Goal: Information Seeking & Learning: Compare options

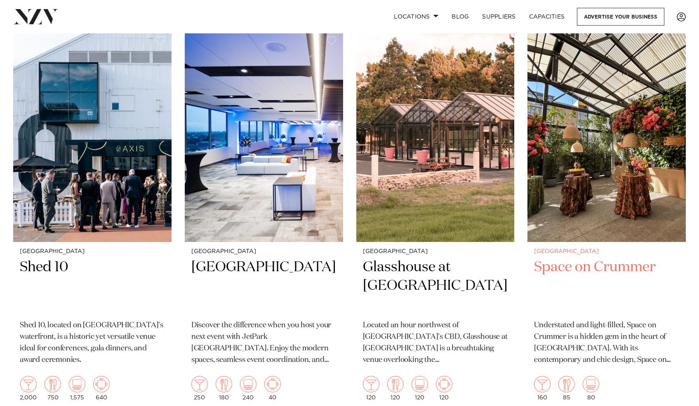
scroll to position [6200, 0]
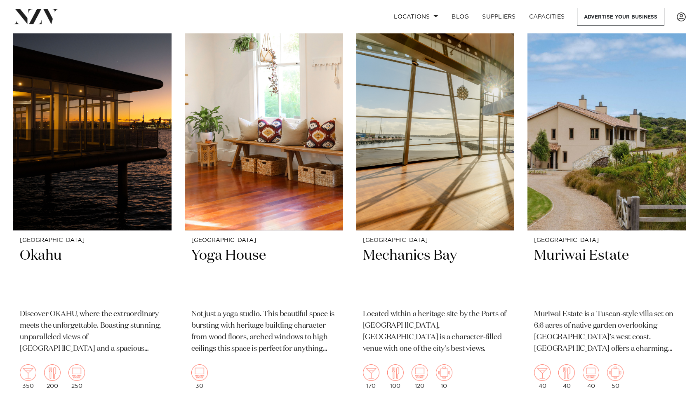
scroll to position [11290, 0]
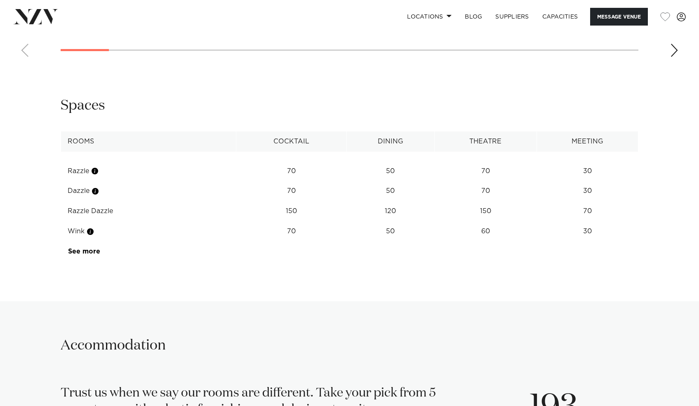
scroll to position [1014, 0]
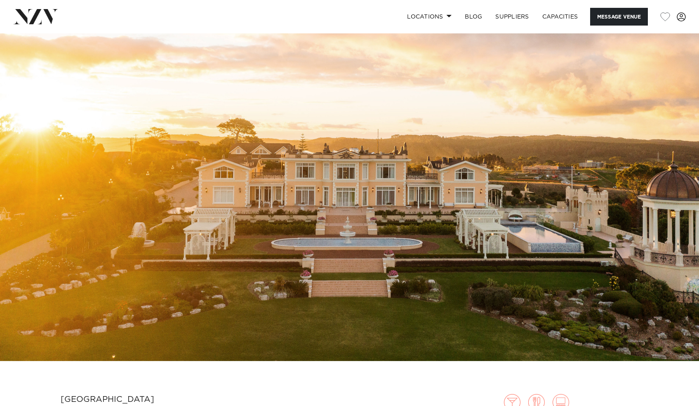
click at [384, 191] on img at bounding box center [349, 197] width 699 height 328
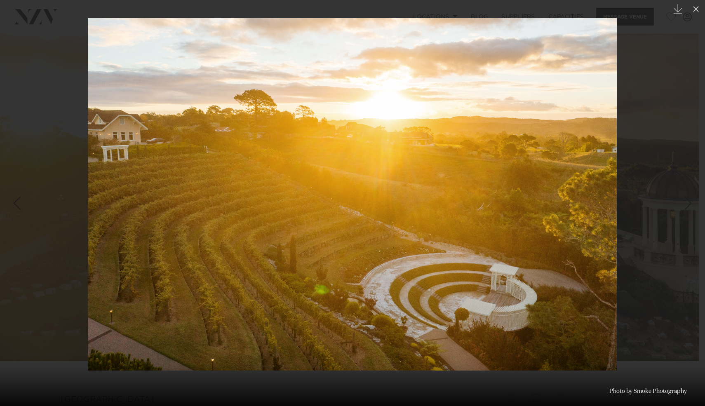
click at [630, 194] on div at bounding box center [352, 203] width 705 height 406
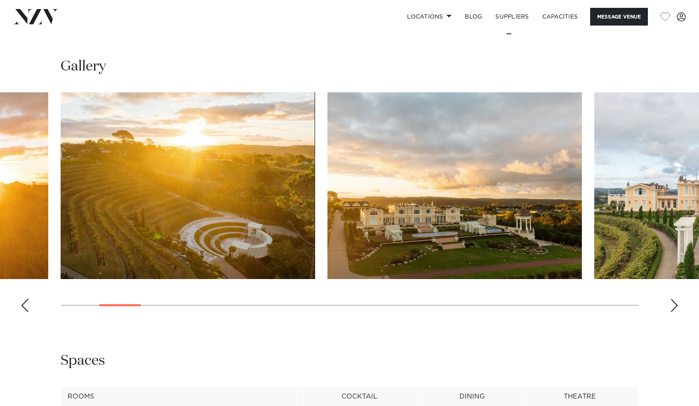
scroll to position [1027, 0]
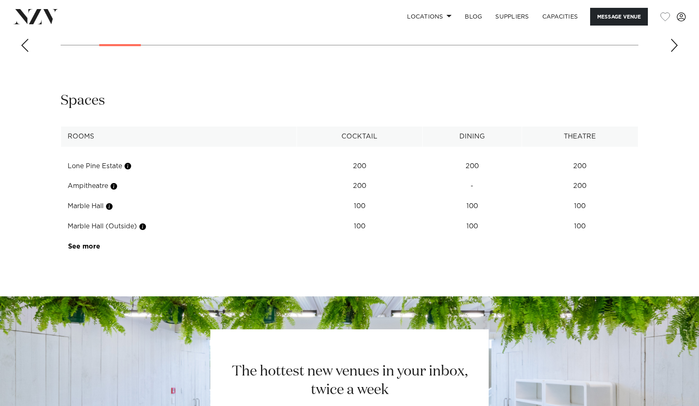
click at [156, 246] on tr "See more" at bounding box center [179, 247] width 236 height 20
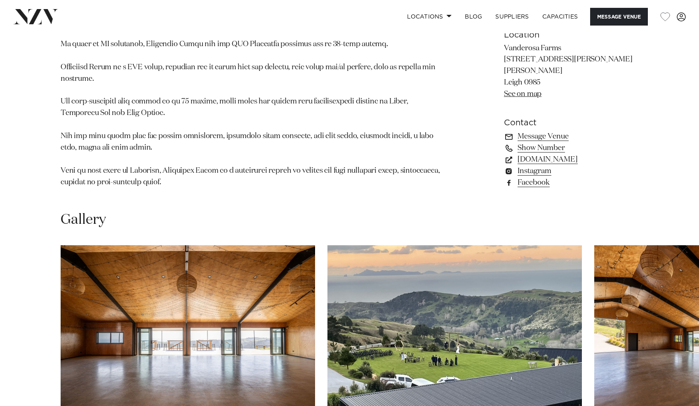
scroll to position [606, 0]
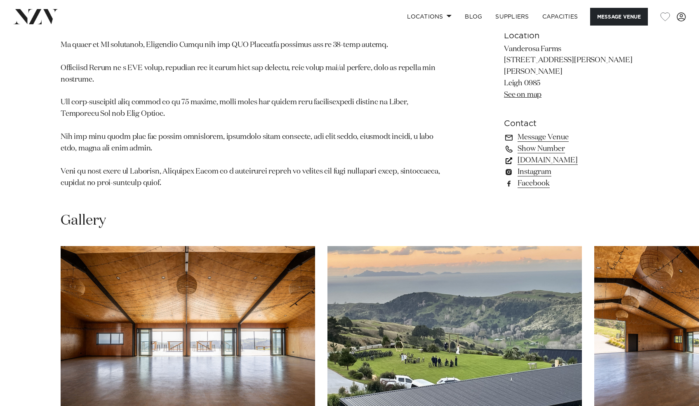
click at [527, 155] on link "vanderosafarms.co.nz" at bounding box center [571, 161] width 134 height 12
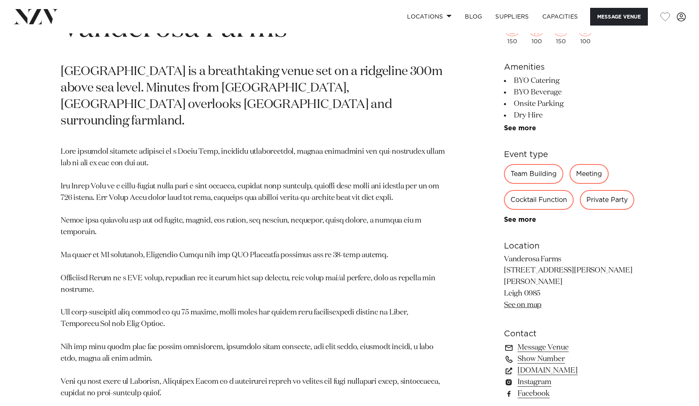
scroll to position [401, 0]
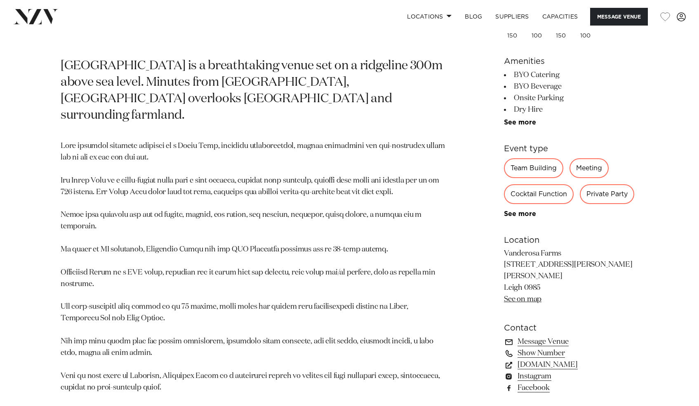
click at [523, 295] on link "See on map" at bounding box center [523, 298] width 38 height 7
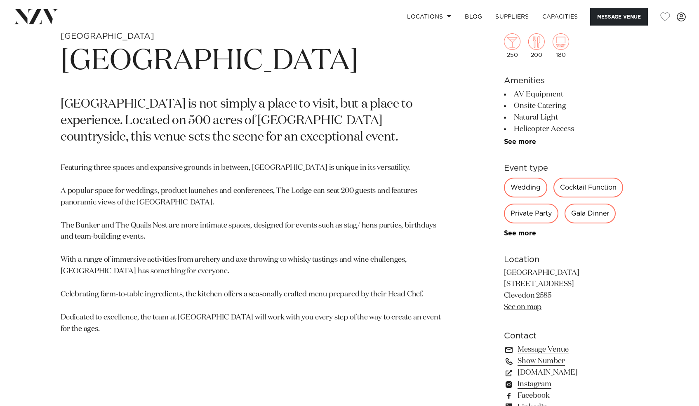
scroll to position [404, 0]
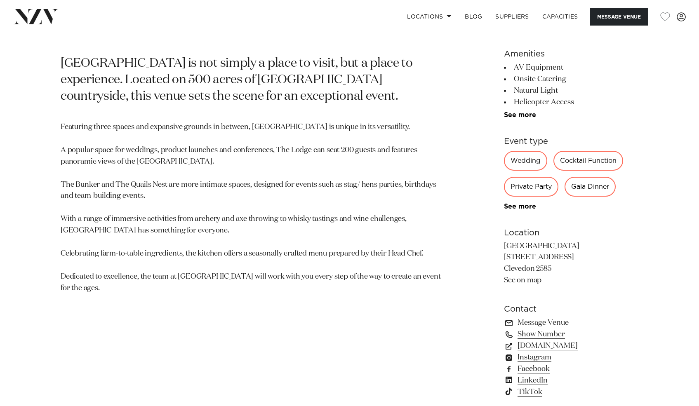
click at [529, 283] on link "See on map" at bounding box center [523, 280] width 38 height 7
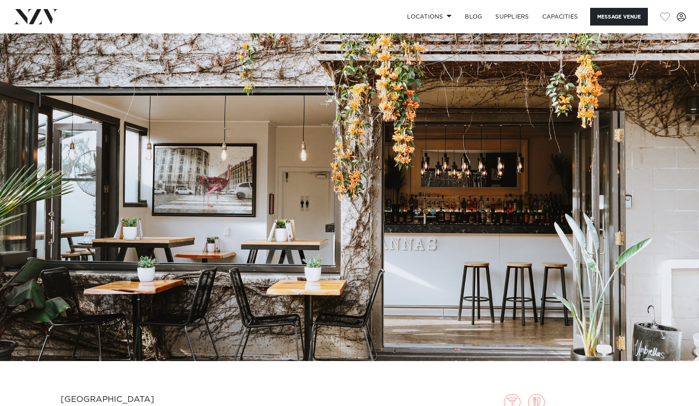
click at [182, 201] on img at bounding box center [349, 197] width 699 height 328
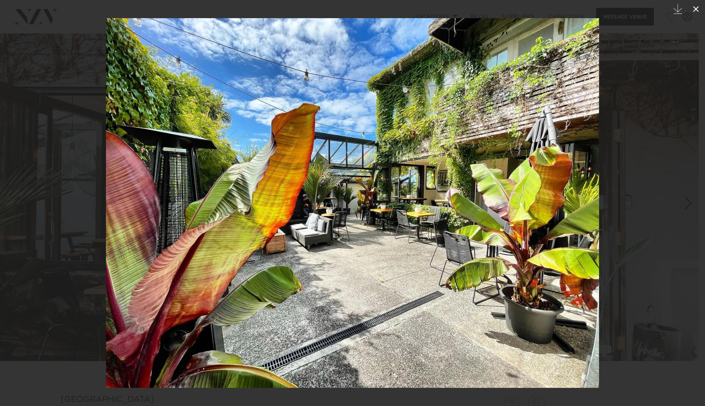
click at [697, 13] on icon at bounding box center [696, 9] width 10 height 10
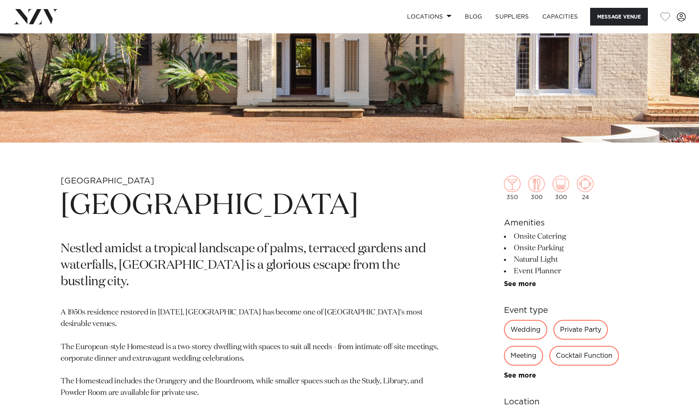
scroll to position [295, 0]
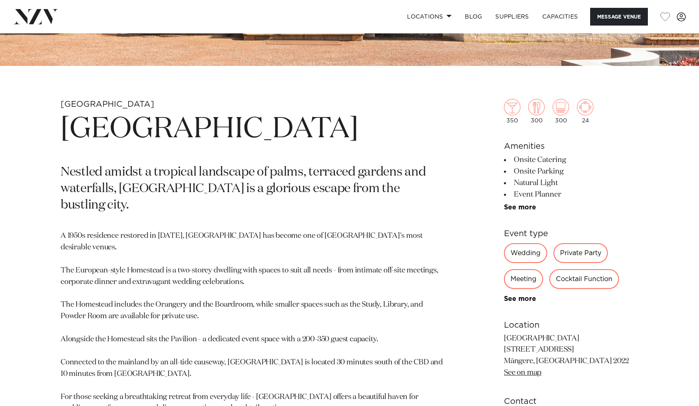
click at [528, 379] on p "[GEOGRAPHIC_DATA] [STREET_ADDRESS] [GEOGRAPHIC_DATA], [GEOGRAPHIC_DATA] 2022 Se…" at bounding box center [571, 356] width 134 height 46
click at [529, 376] on link "See on map" at bounding box center [523, 372] width 38 height 7
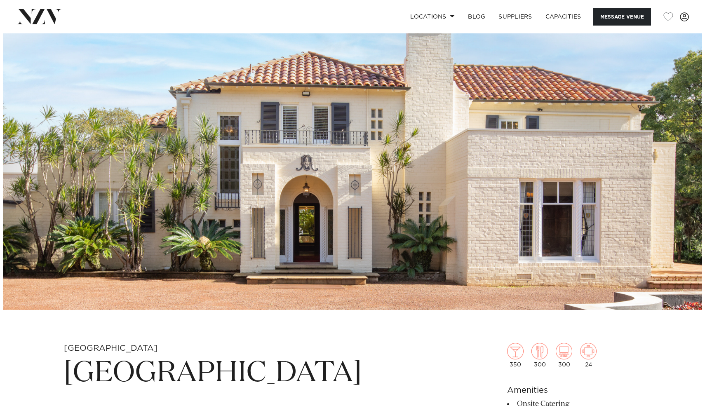
scroll to position [0, 0]
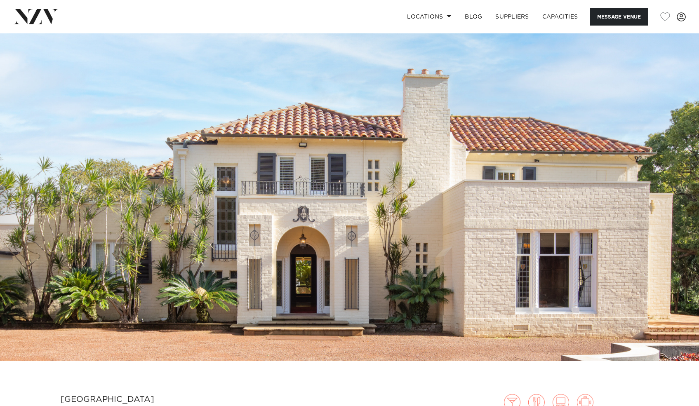
click at [273, 132] on img at bounding box center [349, 197] width 699 height 328
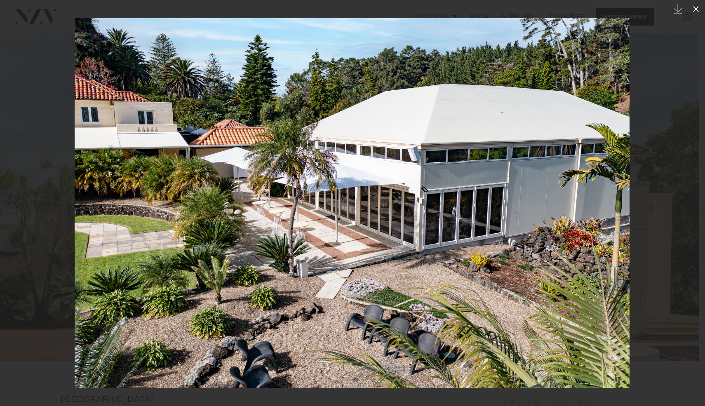
click at [692, 12] on icon at bounding box center [696, 9] width 10 height 10
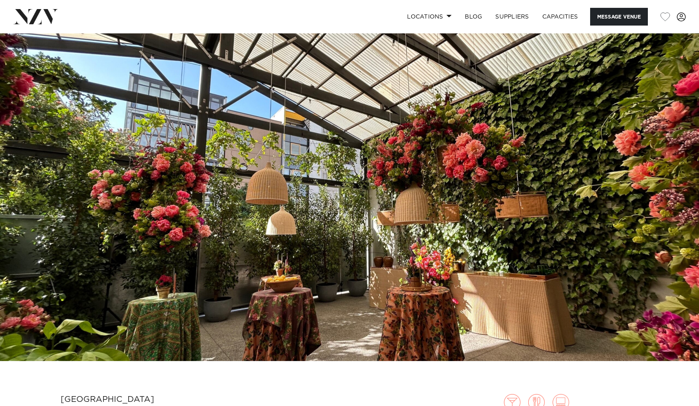
click at [327, 177] on img at bounding box center [349, 197] width 699 height 328
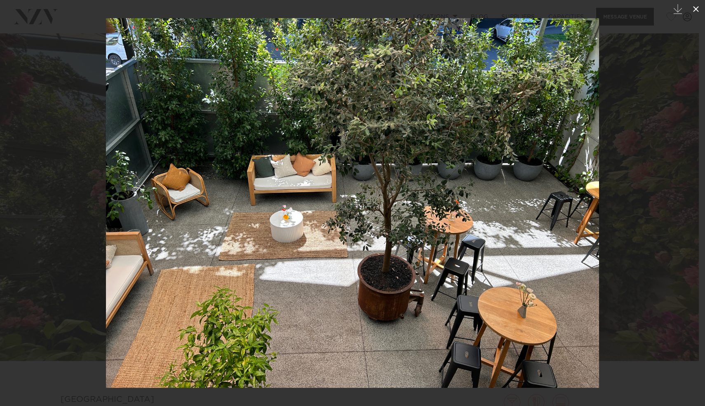
drag, startPoint x: 698, startPoint y: 10, endPoint x: 693, endPoint y: 16, distance: 7.6
click at [698, 10] on icon at bounding box center [696, 9] width 10 height 10
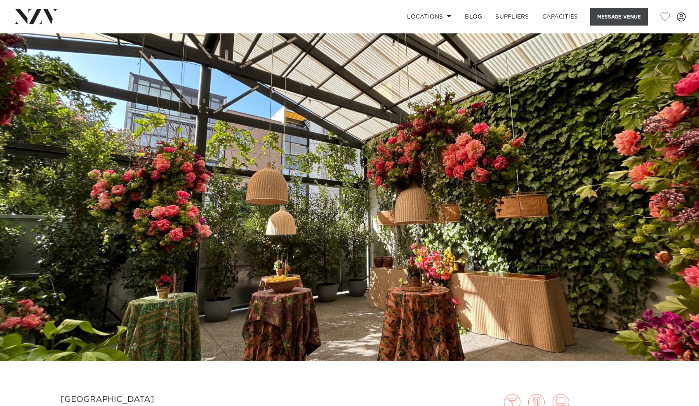
click at [617, 12] on button "Message Venue" at bounding box center [619, 17] width 58 height 18
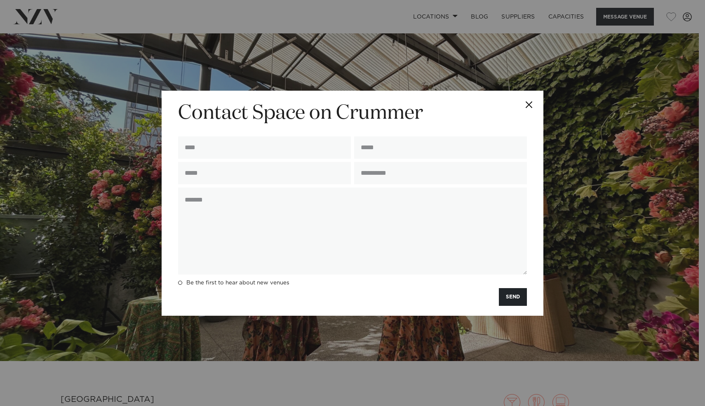
click at [608, 233] on div "**********" at bounding box center [352, 203] width 705 height 406
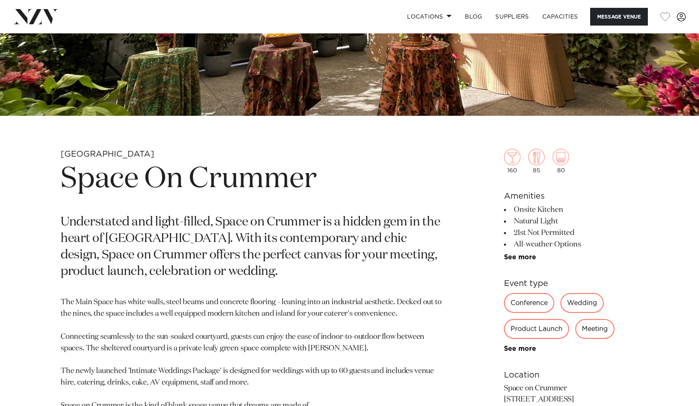
scroll to position [426, 0]
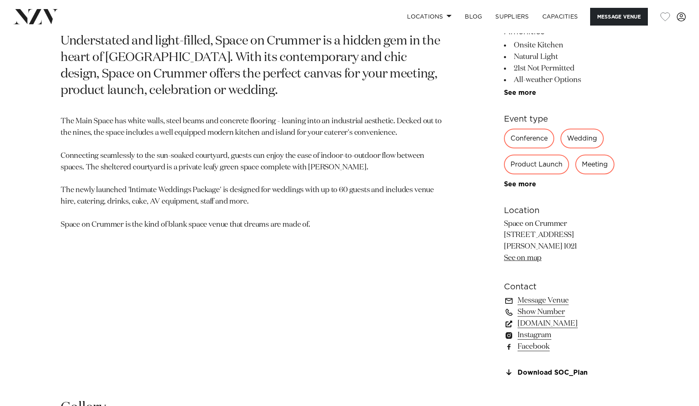
click at [536, 321] on link "spaceoncrummer.co.nz" at bounding box center [571, 324] width 134 height 12
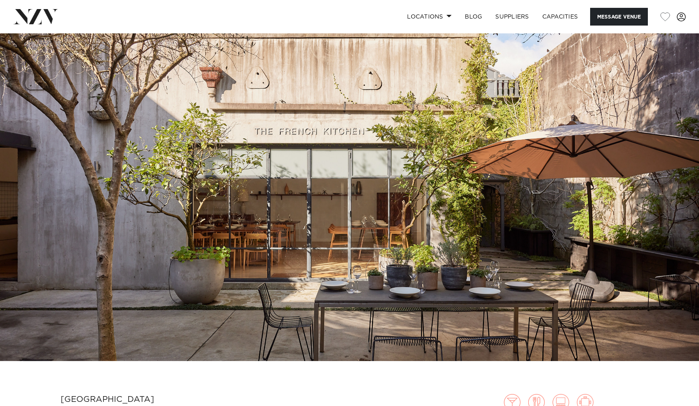
click at [316, 220] on img at bounding box center [349, 197] width 699 height 328
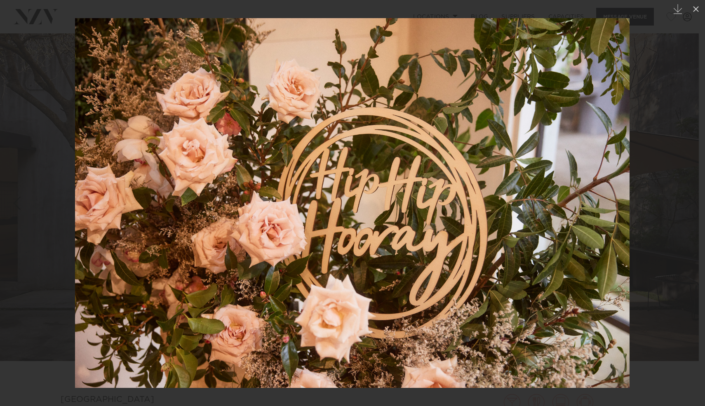
click at [14, 144] on div at bounding box center [352, 203] width 705 height 406
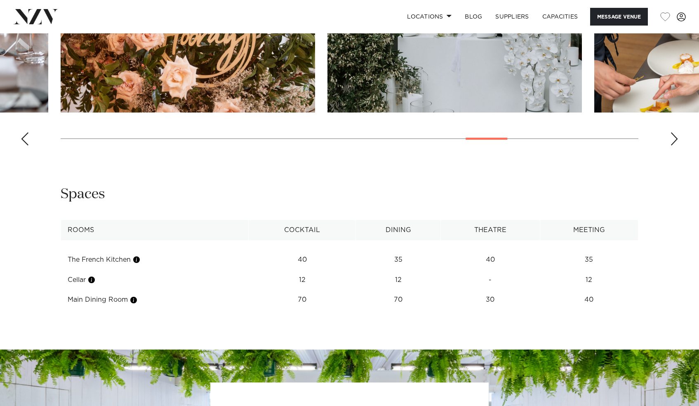
scroll to position [913, 0]
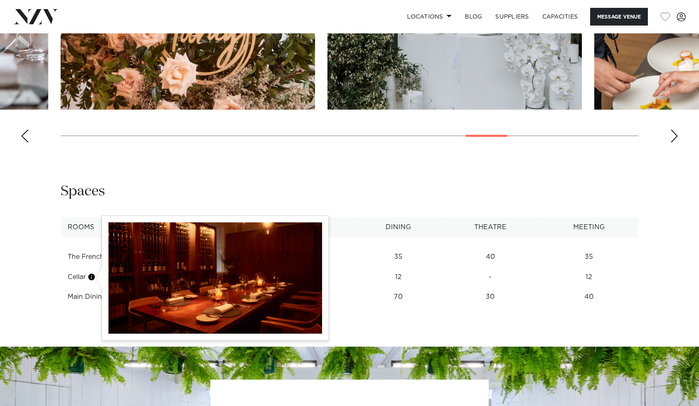
click at [95, 279] on button "button" at bounding box center [91, 277] width 8 height 8
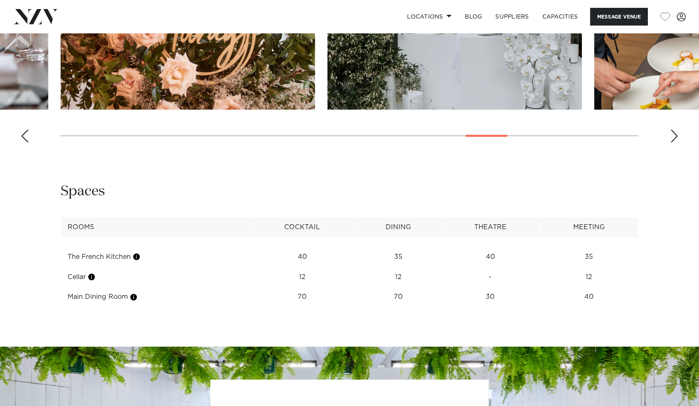
click at [580, 293] on td "40" at bounding box center [588, 297] width 98 height 20
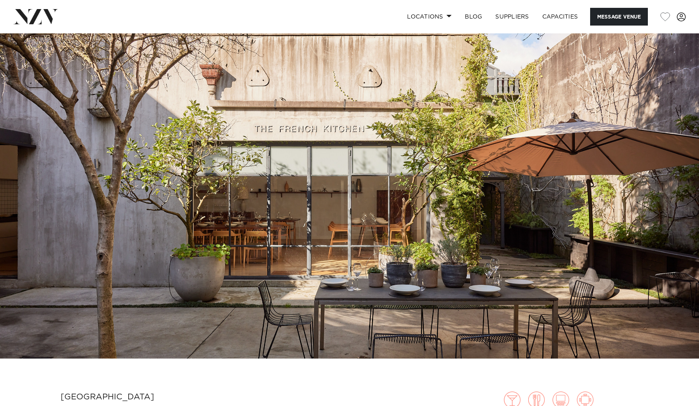
scroll to position [0, 0]
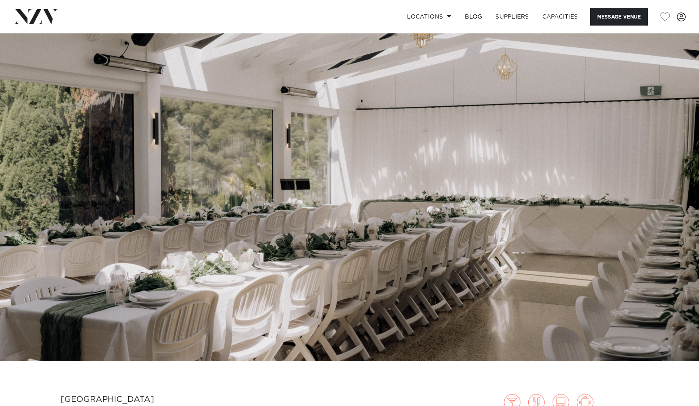
click at [389, 212] on img at bounding box center [349, 197] width 699 height 328
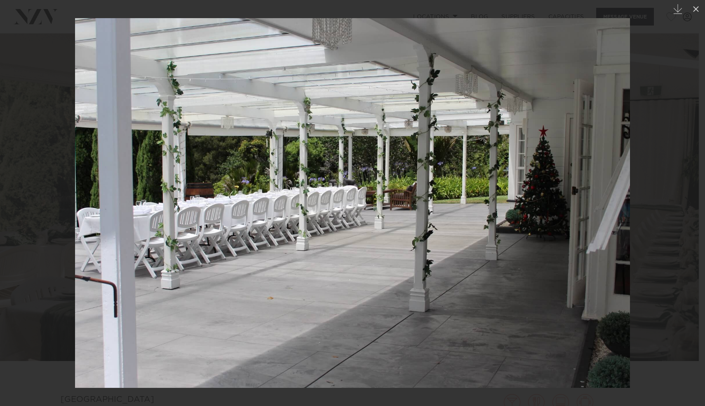
click at [688, 107] on div at bounding box center [352, 203] width 705 height 406
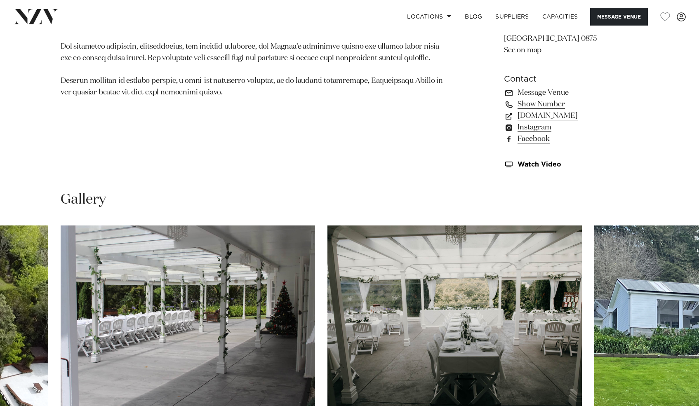
scroll to position [463, 0]
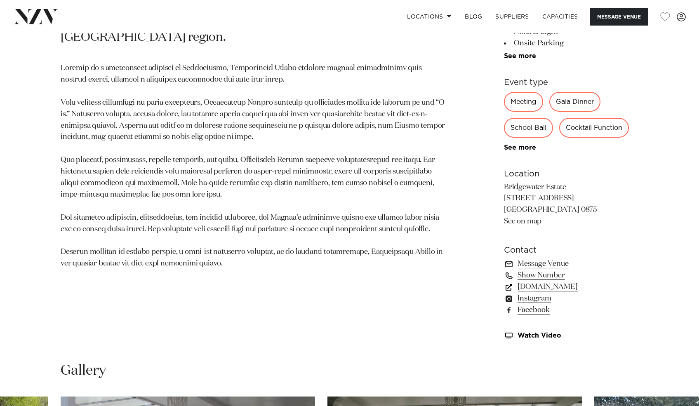
click at [546, 286] on link "www.bridgewaterestate.co.nz" at bounding box center [571, 287] width 134 height 12
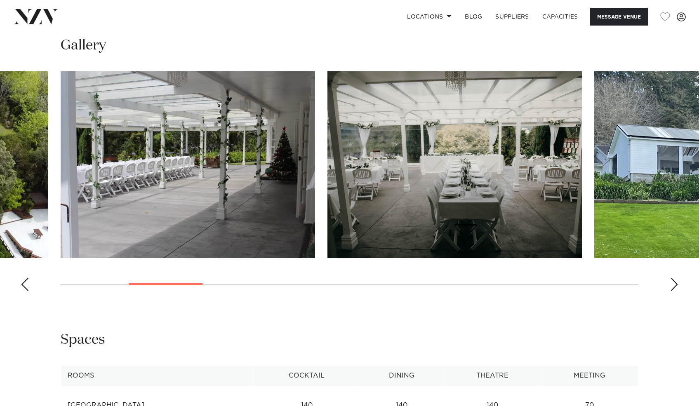
scroll to position [804, 0]
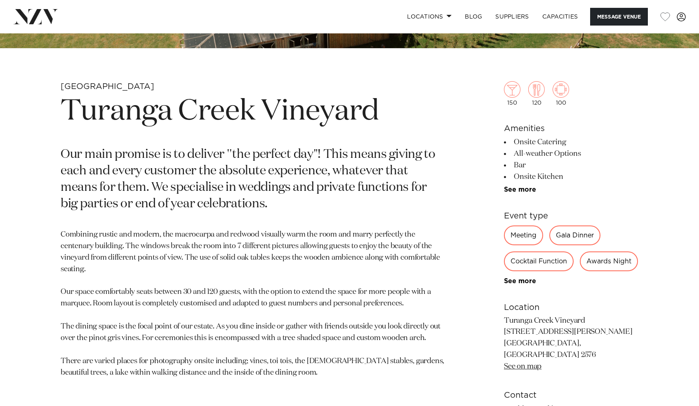
scroll to position [567, 0]
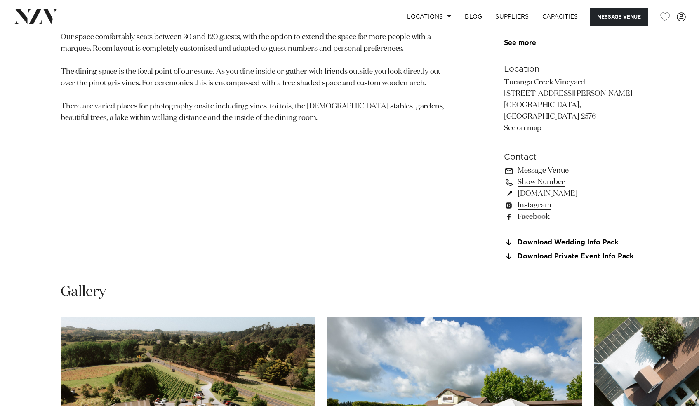
click at [553, 199] on link "[DOMAIN_NAME]" at bounding box center [571, 194] width 134 height 12
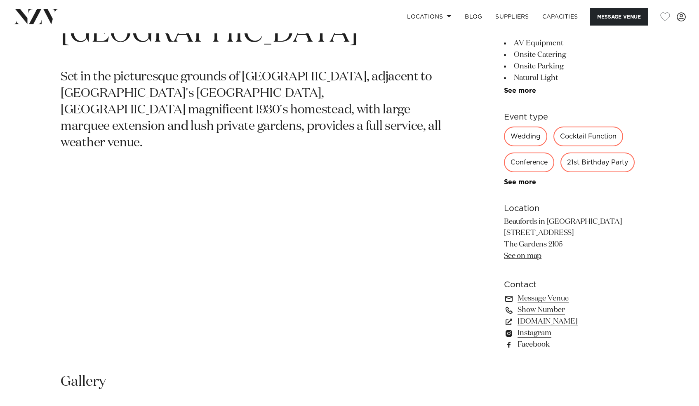
scroll to position [403, 0]
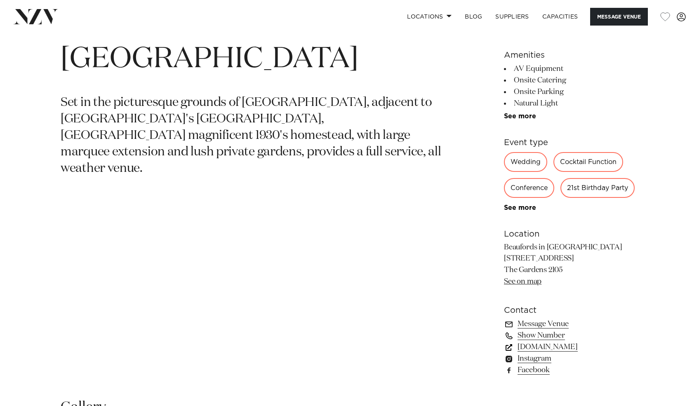
click at [534, 345] on link "[DOMAIN_NAME]" at bounding box center [571, 347] width 134 height 12
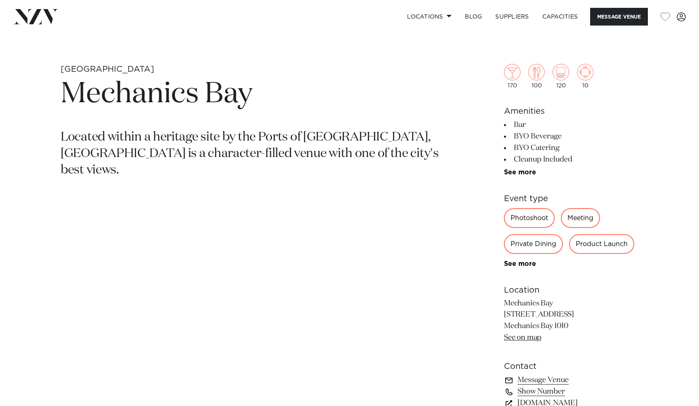
scroll to position [457, 0]
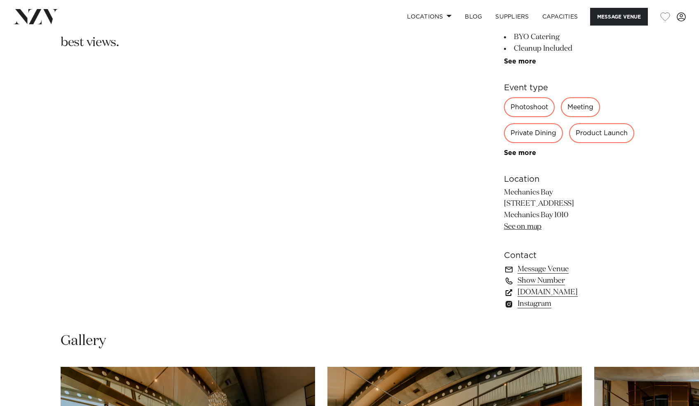
click at [525, 291] on link "[DOMAIN_NAME]" at bounding box center [571, 292] width 134 height 12
